Goal: Find contact information: Find contact information

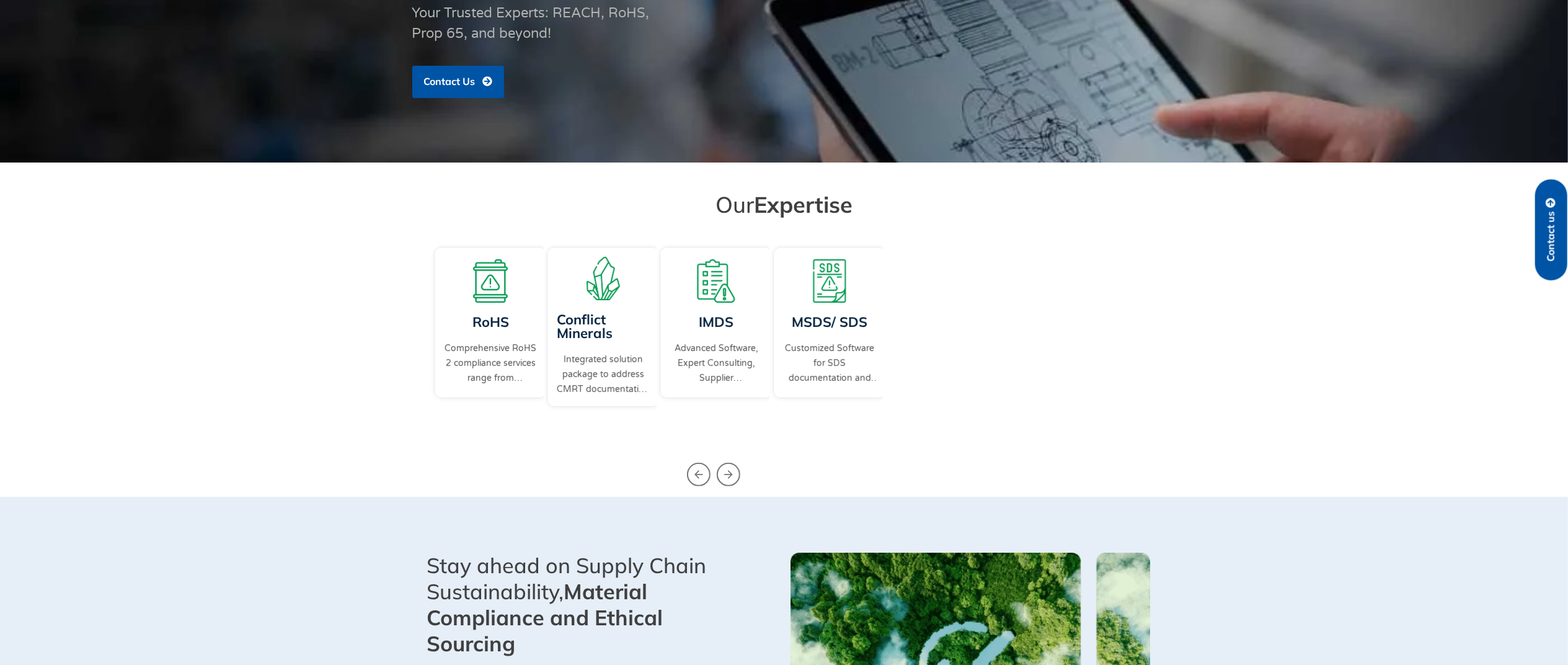
scroll to position [828, 0]
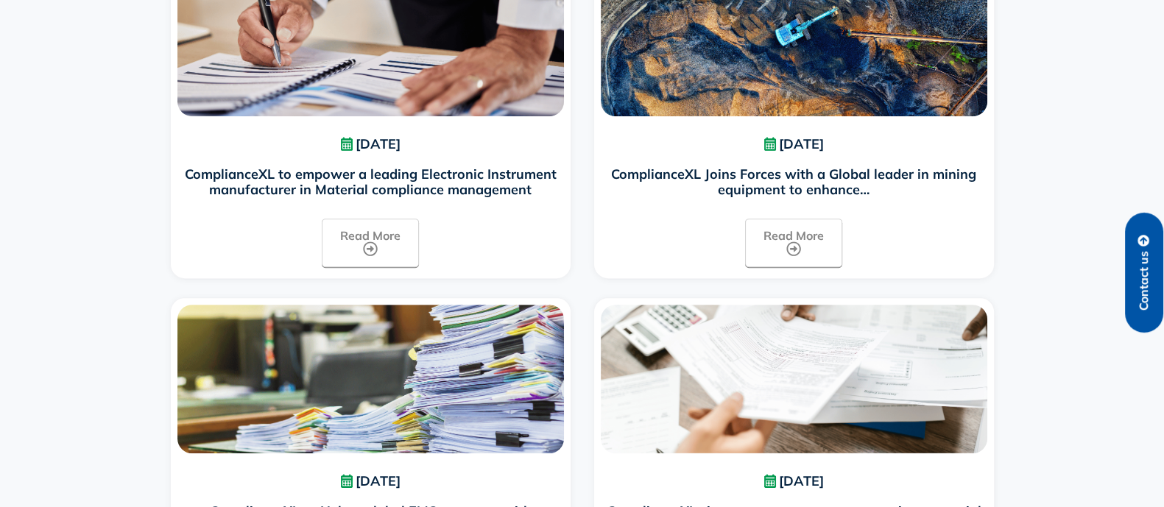
scroll to position [836, 0]
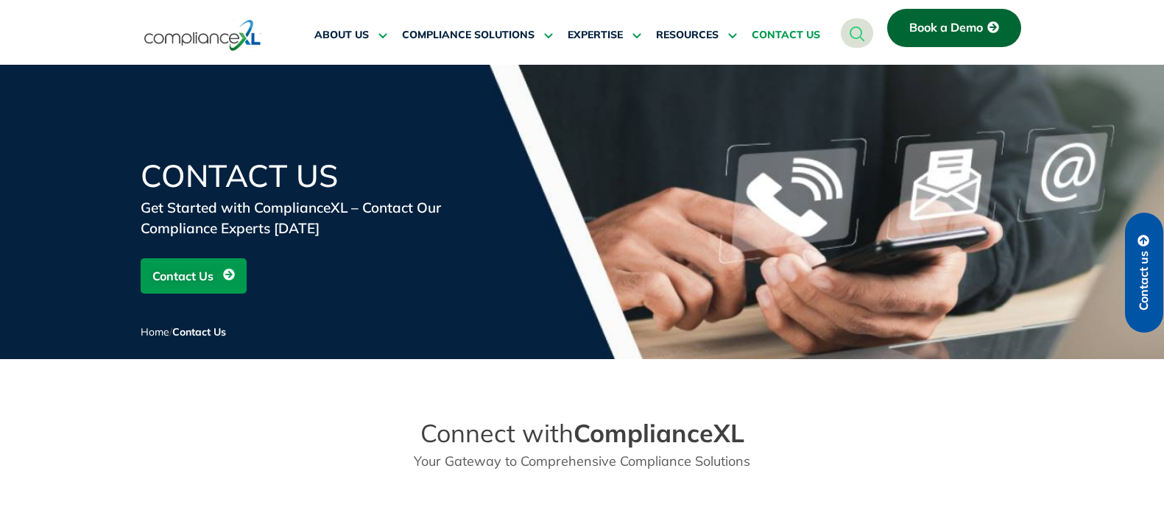
scroll to position [818, 0]
